Goal: Information Seeking & Learning: Check status

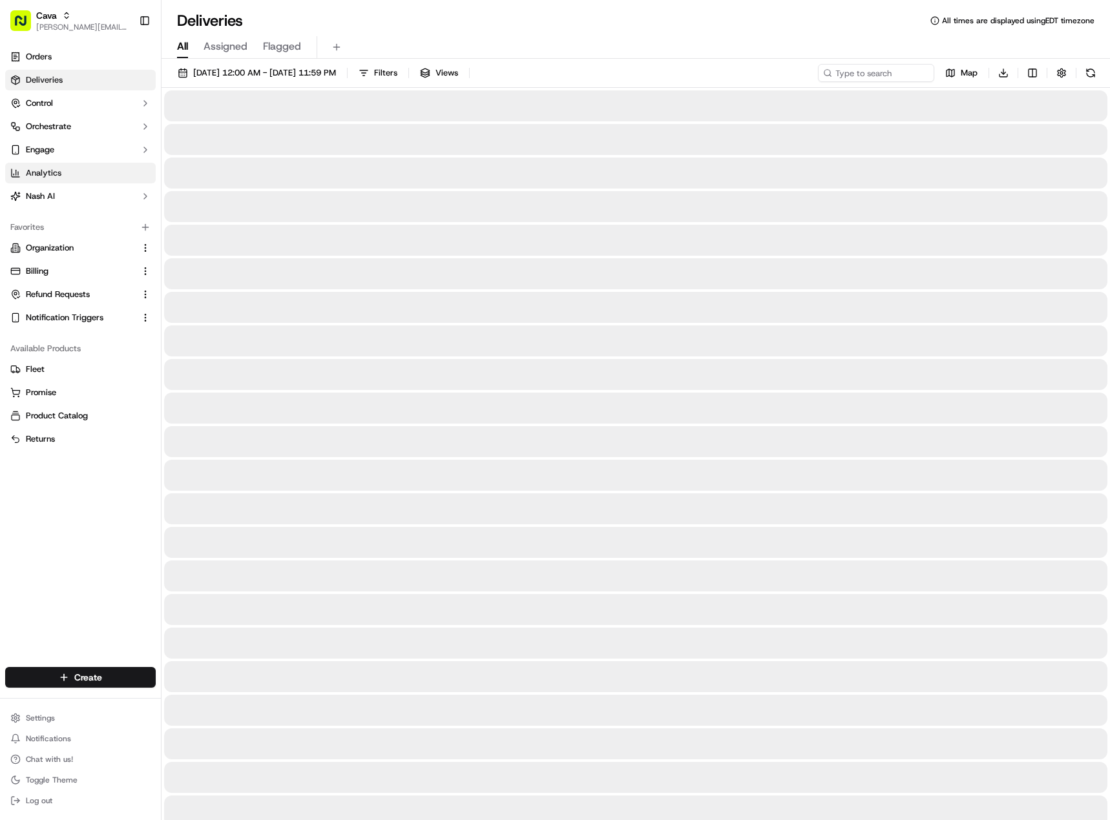
click at [81, 171] on link "Analytics" at bounding box center [80, 173] width 150 height 21
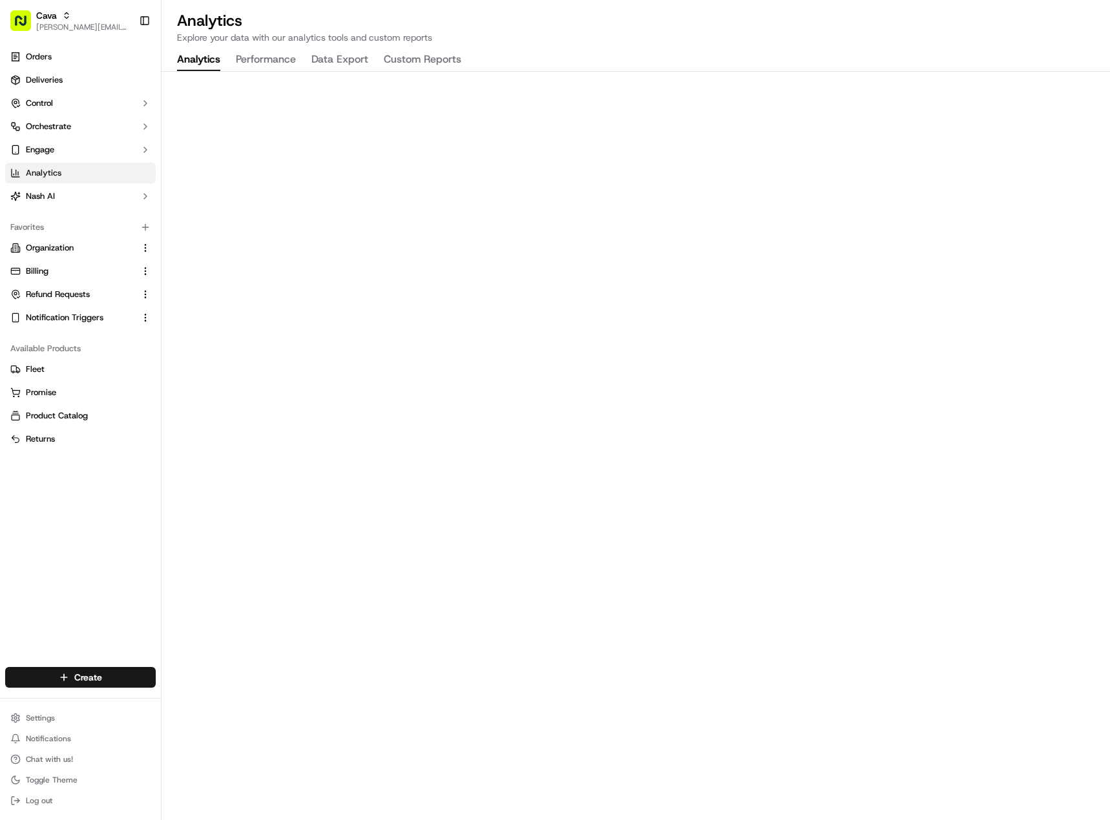
click at [280, 56] on button "Performance" at bounding box center [266, 60] width 60 height 22
click at [96, 18] on div "Cava" at bounding box center [82, 15] width 92 height 13
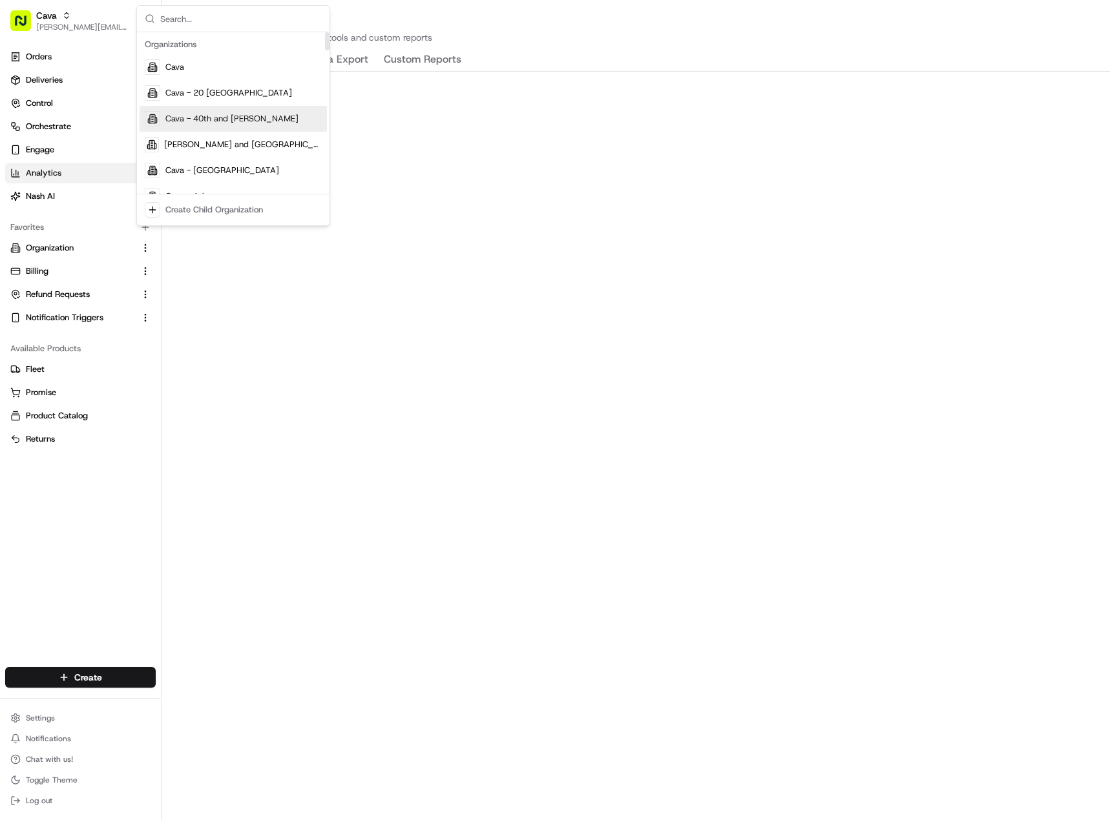
click at [249, 115] on span "Cava - 40th and [PERSON_NAME]" at bounding box center [231, 119] width 133 height 12
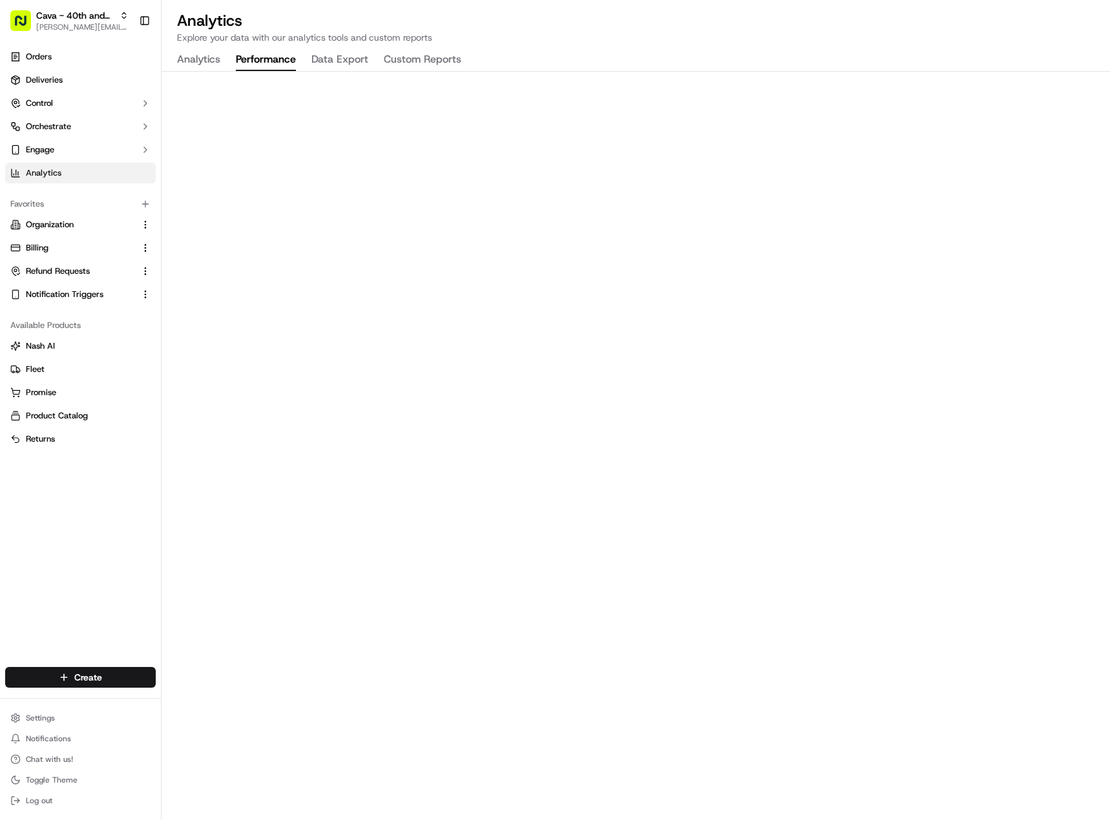
click at [253, 61] on button "Performance" at bounding box center [266, 60] width 60 height 22
click at [119, 25] on span "[PERSON_NAME][EMAIL_ADDRESS][PERSON_NAME][DOMAIN_NAME]" at bounding box center [82, 27] width 92 height 10
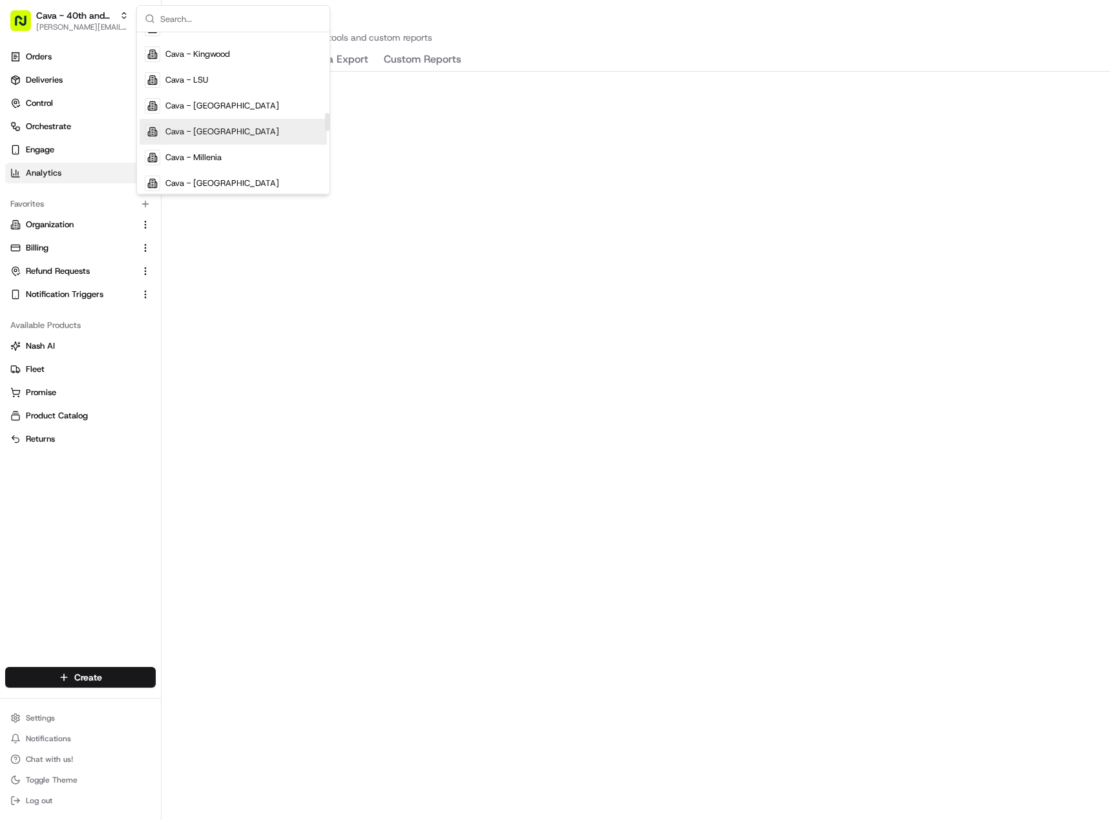
scroll to position [904, 0]
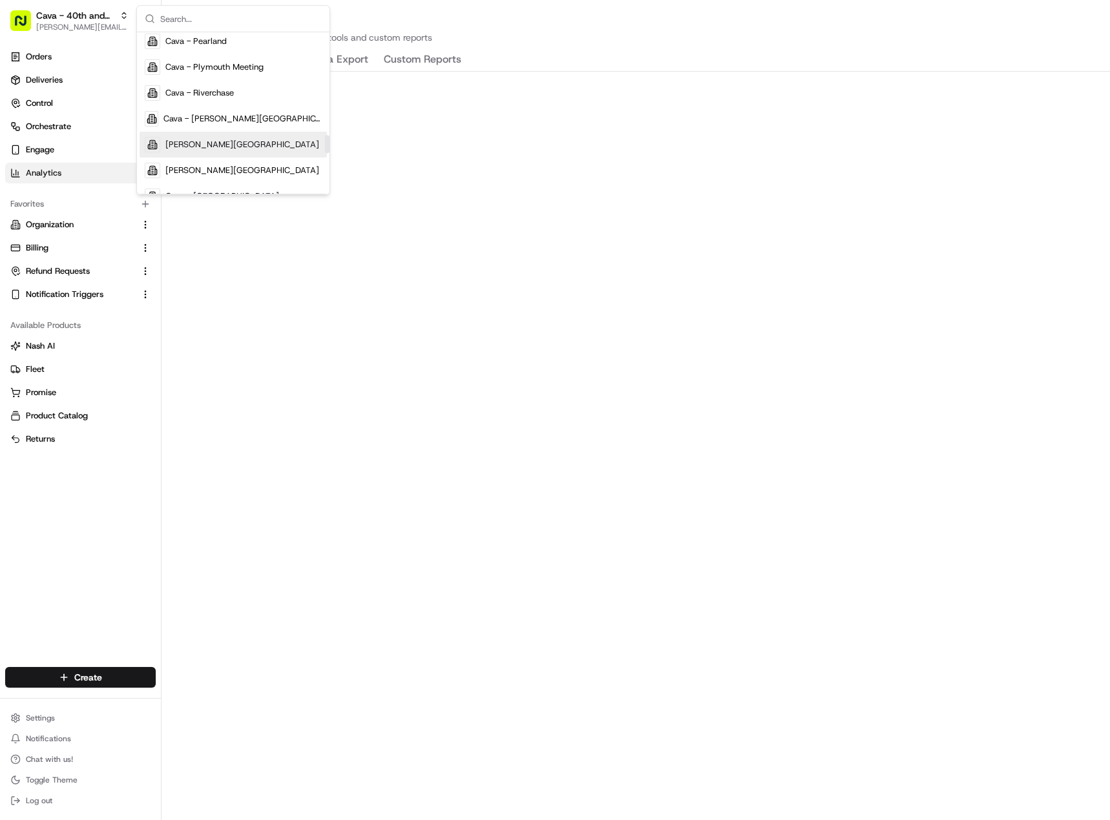
click at [255, 149] on div "[PERSON_NAME][GEOGRAPHIC_DATA]" at bounding box center [233, 145] width 187 height 26
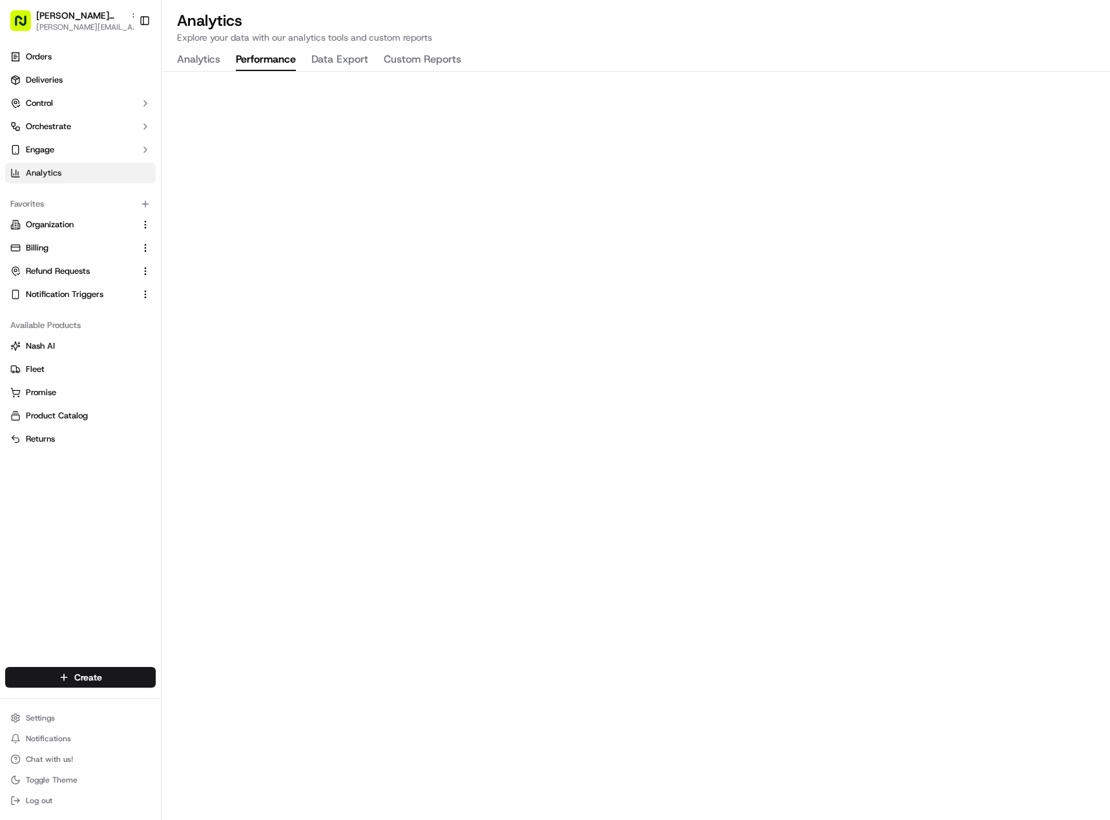
click at [291, 65] on button "Performance" at bounding box center [266, 60] width 60 height 22
click at [99, 26] on span "[PERSON_NAME][EMAIL_ADDRESS][PERSON_NAME][DOMAIN_NAME]" at bounding box center [87, 27] width 103 height 10
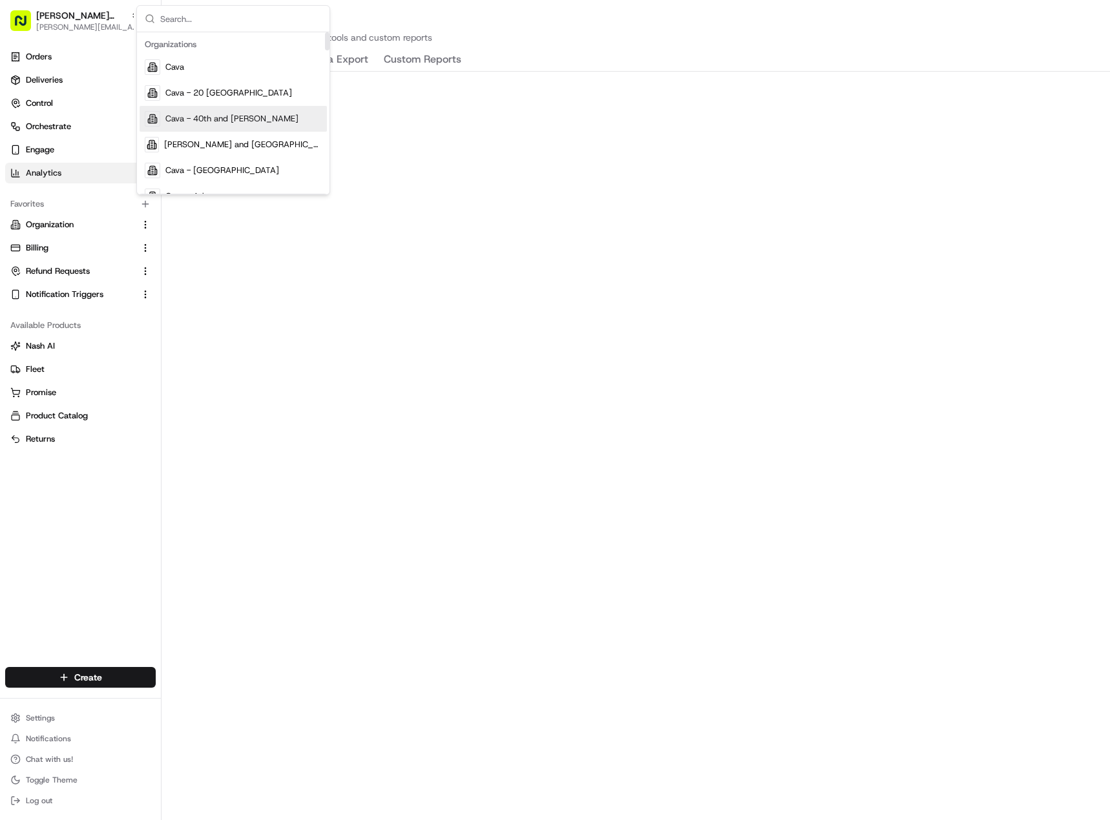
click at [233, 128] on div "Cava - 40th and [PERSON_NAME]" at bounding box center [233, 119] width 187 height 26
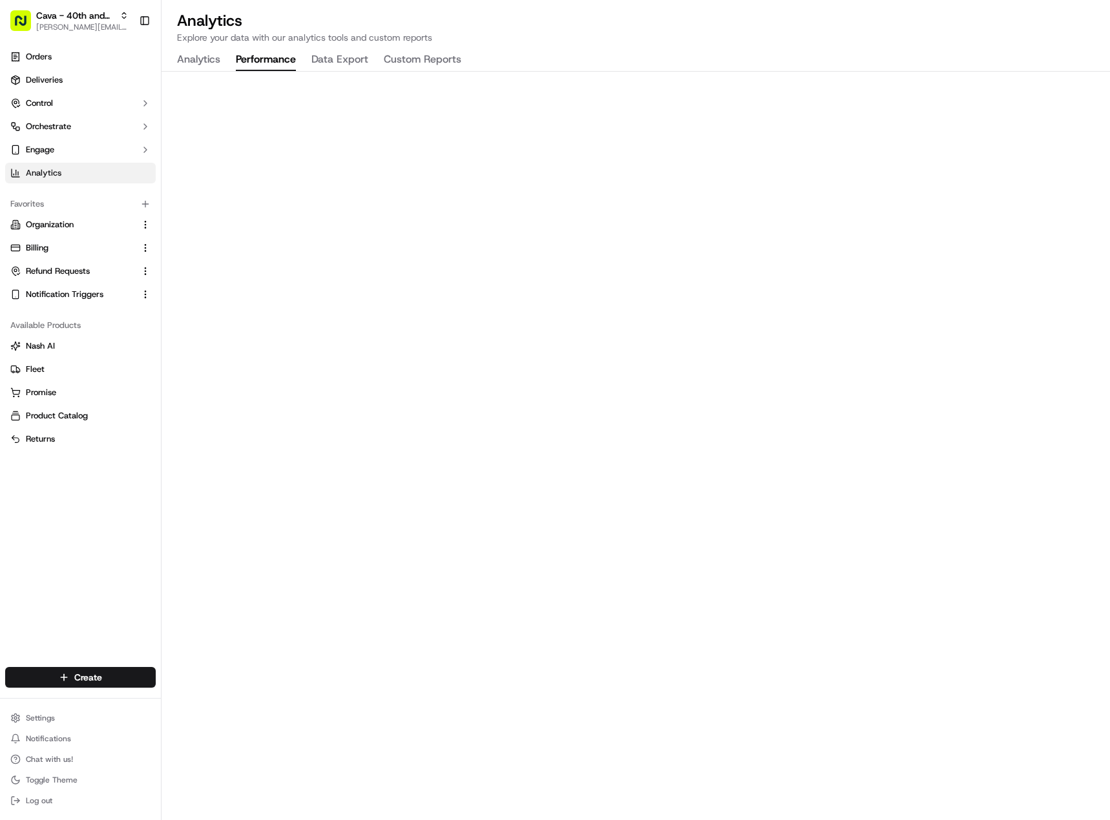
click at [259, 59] on button "Performance" at bounding box center [266, 60] width 60 height 22
click at [196, 55] on button "Analytics" at bounding box center [198, 60] width 43 height 22
click at [249, 61] on button "Performance" at bounding box center [266, 60] width 60 height 22
click at [65, 21] on span "Cava - 40th and [PERSON_NAME]" at bounding box center [75, 15] width 78 height 13
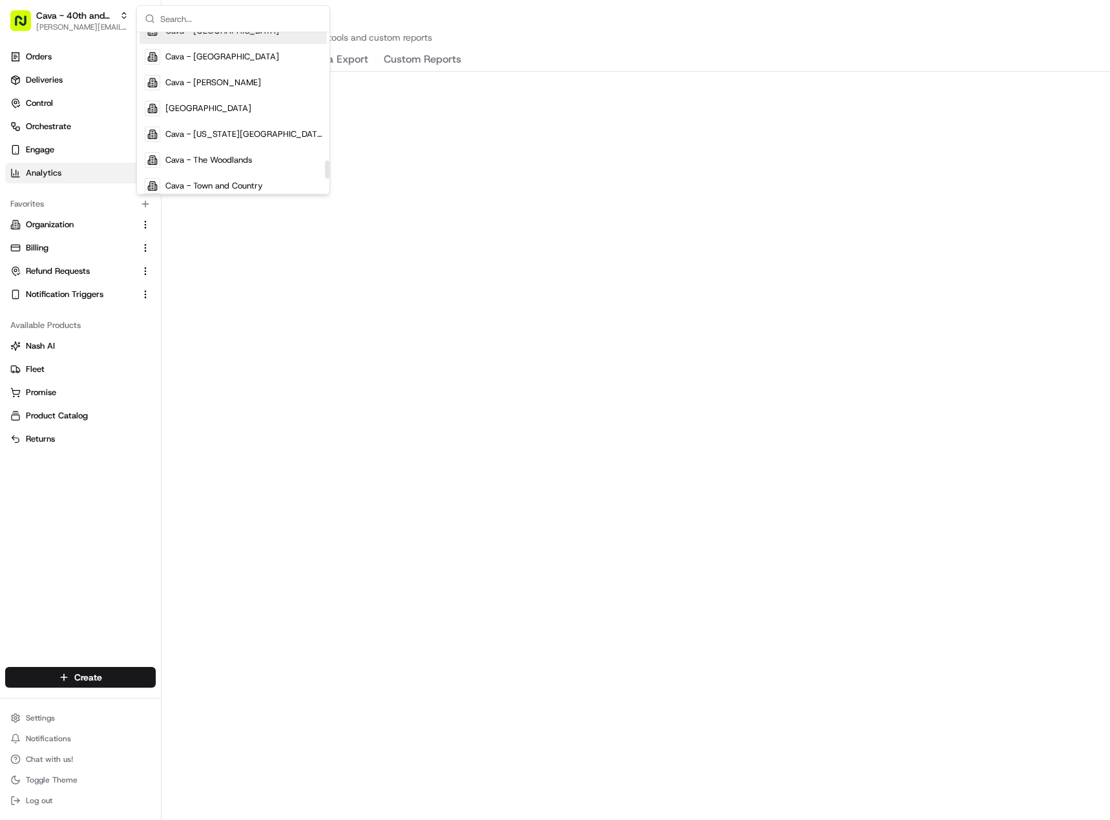
scroll to position [1163, 0]
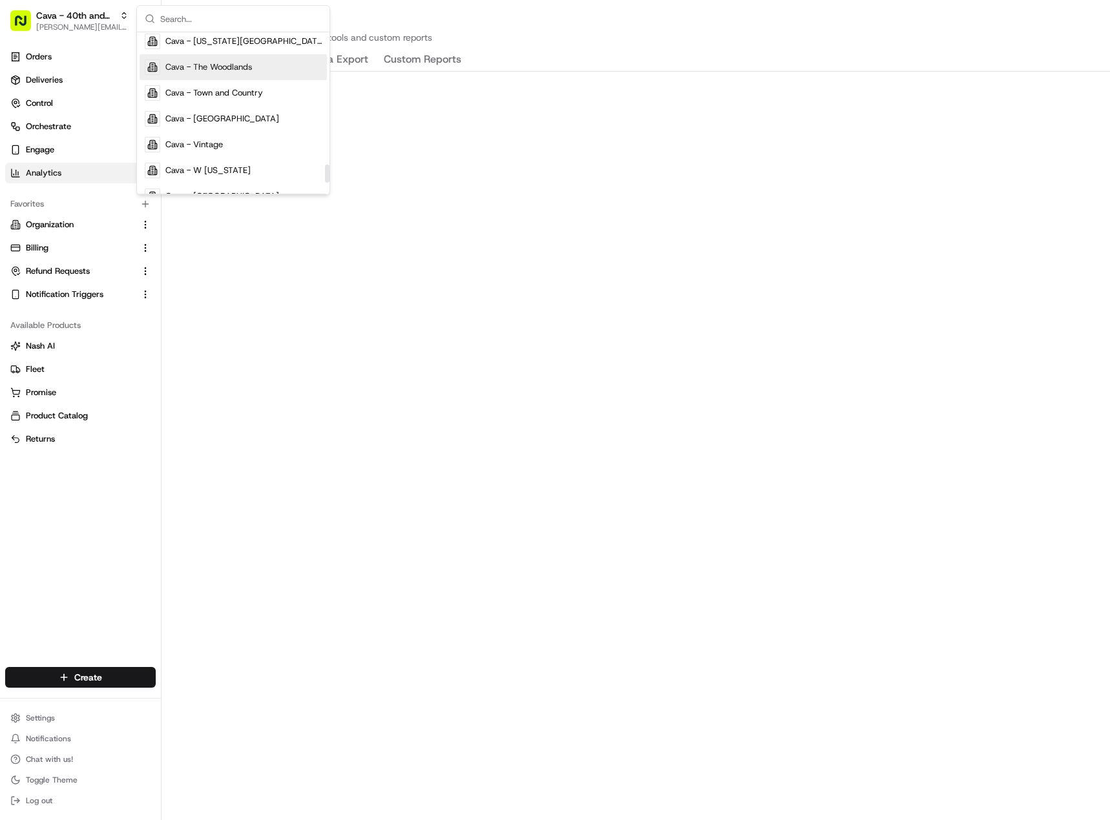
click at [184, 19] on input "text" at bounding box center [240, 19] width 161 height 26
type input "D"
type input "Arb"
click at [218, 63] on span "Cava - Arboretum" at bounding box center [199, 67] width 69 height 12
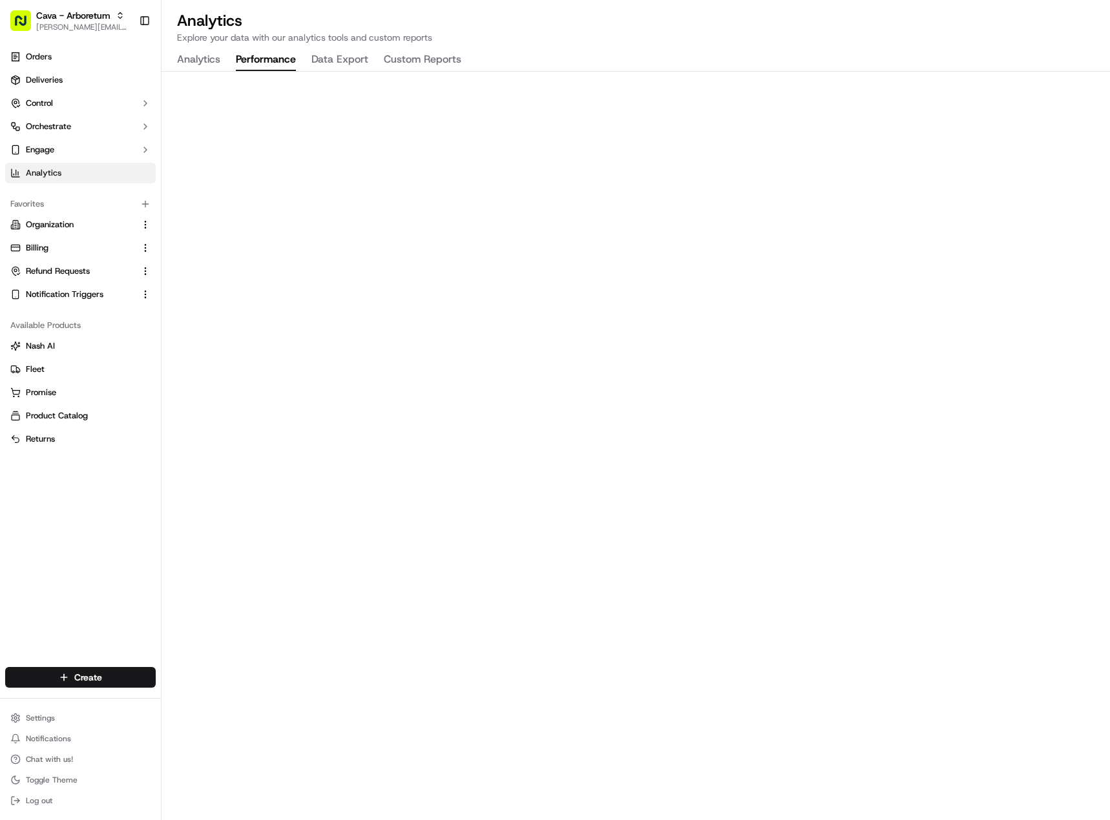
click at [258, 68] on button "Performance" at bounding box center [266, 60] width 60 height 22
